Goal: Task Accomplishment & Management: Use online tool/utility

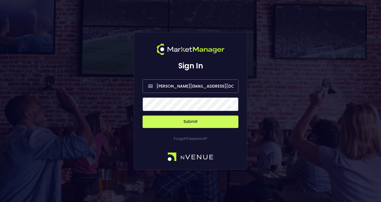
click at [230, 104] on span at bounding box center [231, 104] width 5 height 5
click at [192, 120] on button "Submit" at bounding box center [190, 122] width 96 height 12
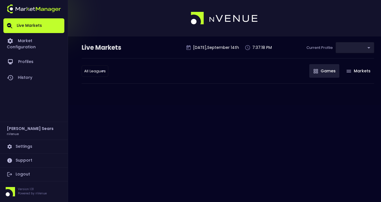
type input "0d810fa5-e353-4d9c-b11d-31f095cae871"
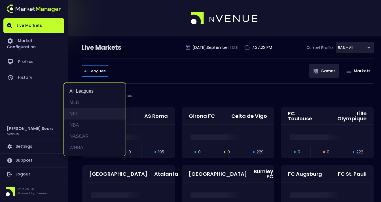
click at [80, 114] on li "NFL" at bounding box center [95, 113] width 62 height 11
type input "NFL"
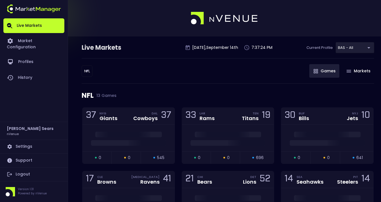
click at [159, 71] on div "NFL NFL ​ Games Markets" at bounding box center [228, 70] width 292 height 25
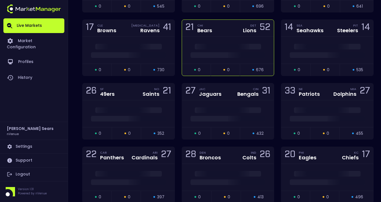
scroll to position [152, 0]
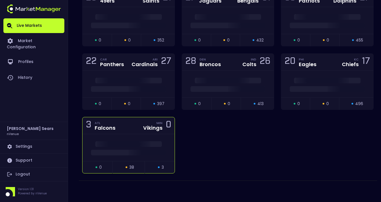
click at [130, 140] on div at bounding box center [128, 148] width 92 height 27
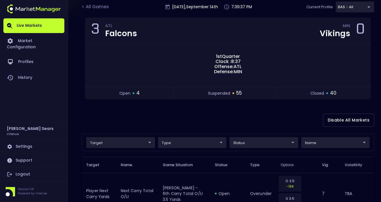
scroll to position [39, 0]
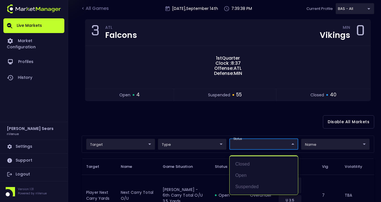
click at [243, 176] on li "open" at bounding box center [263, 175] width 68 height 11
type input "open"
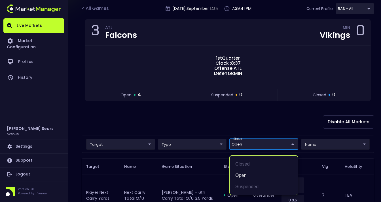
click at [189, 117] on div at bounding box center [190, 101] width 381 height 202
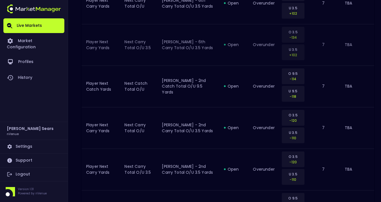
scroll to position [231, 0]
